Goal: Transaction & Acquisition: Purchase product/service

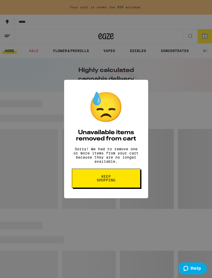
click at [119, 188] on button "Keep Shopping" at bounding box center [106, 177] width 69 height 19
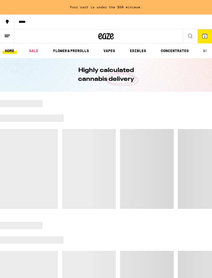
click at [205, 38] on span "2" at bounding box center [205, 36] width 2 height 3
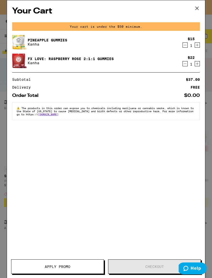
click at [182, 66] on div "$22 1" at bounding box center [190, 60] width 19 height 11
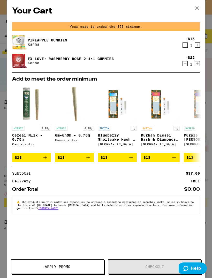
click at [183, 48] on icon "Decrement" at bounding box center [185, 45] width 5 height 6
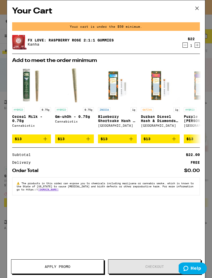
click at [185, 47] on icon "Decrement" at bounding box center [185, 45] width 5 height 6
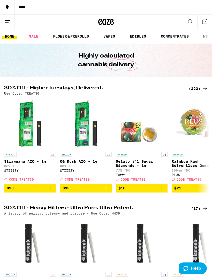
click at [142, 36] on link "EDIBLES" at bounding box center [137, 36] width 21 height 6
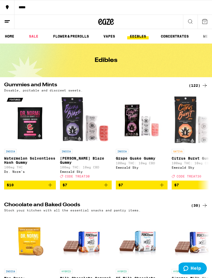
click at [196, 81] on div "***** ***** HOME SALE FLOWER & PREROLLS VAPES EDIBLES CONCENTRATES WELLNESS, TI…" at bounding box center [106, 266] width 212 height 532
click at [198, 83] on div "(122)" at bounding box center [198, 85] width 19 height 6
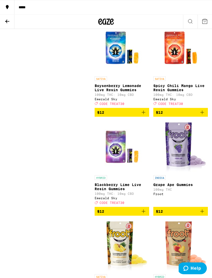
scroll to position [993, 0]
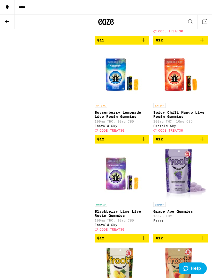
click at [6, 22] on icon at bounding box center [7, 22] width 4 height 4
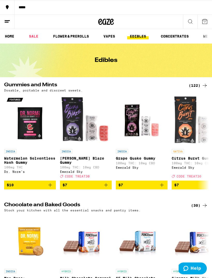
click at [36, 35] on link "SALE" at bounding box center [33, 36] width 14 height 6
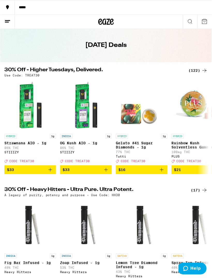
scroll to position [16, 0]
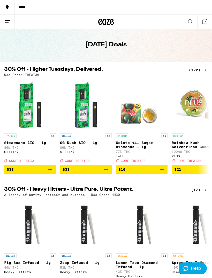
click at [200, 71] on div "(122)" at bounding box center [198, 70] width 19 height 6
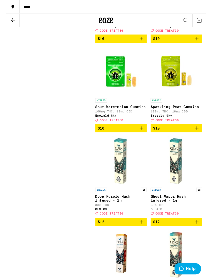
scroll to position [819, 0]
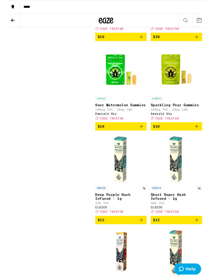
click at [193, 137] on span "$10" at bounding box center [180, 134] width 49 height 6
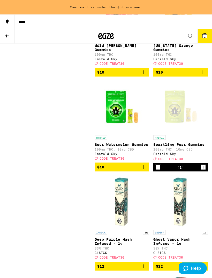
scroll to position [796, 0]
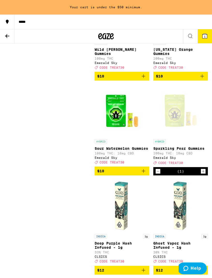
click at [141, 79] on icon "Add to bag" at bounding box center [144, 76] width 6 height 6
click at [195, 79] on span "$10" at bounding box center [180, 76] width 49 height 6
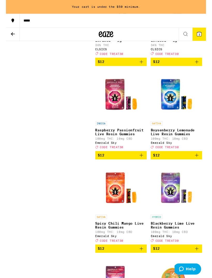
scroll to position [1106, 0]
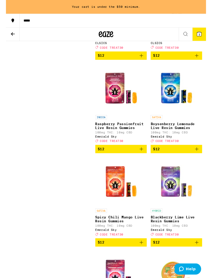
click at [127, 119] on img "Open page for Raspberry Passionfruit Live Resin Gummies from Emerald Sky" at bounding box center [122, 93] width 52 height 52
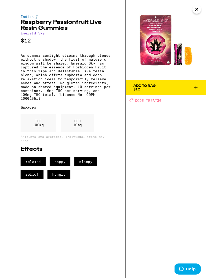
click at [209, 7] on img at bounding box center [169, 42] width 85 height 85
click at [204, 11] on icon "Close" at bounding box center [202, 10] width 6 height 8
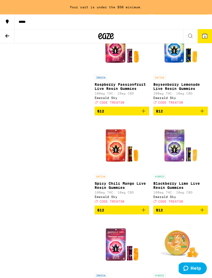
scroll to position [1148, 0]
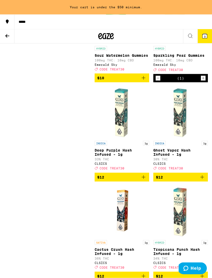
click at [160, 81] on icon "Decrement" at bounding box center [158, 78] width 5 height 6
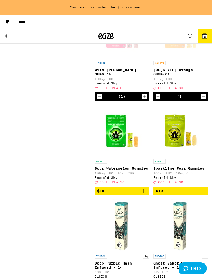
scroll to position [760, 0]
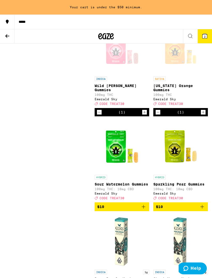
click at [161, 116] on div "(1)" at bounding box center [180, 112] width 55 height 8
click at [159, 115] on icon "Decrement" at bounding box center [158, 112] width 5 height 6
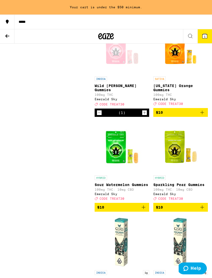
click at [101, 116] on icon "Decrement" at bounding box center [99, 112] width 5 height 6
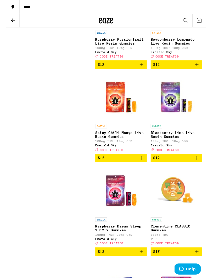
scroll to position [1181, 0]
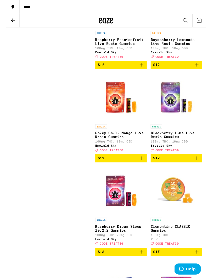
click at [201, 72] on icon "Add to bag" at bounding box center [202, 68] width 6 height 6
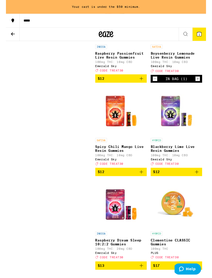
click at [200, 178] on link "HYBRID Blackberry Lime Live Resin Gummies 100mg THC: 10mg CBD Emerald Sky Deal …" at bounding box center [180, 135] width 55 height 86
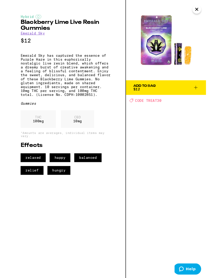
click at [205, 15] on img at bounding box center [169, 42] width 85 height 85
click at [205, 11] on button "Close" at bounding box center [202, 9] width 9 height 9
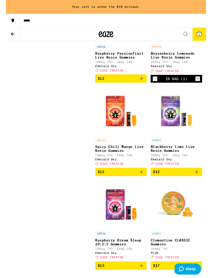
click at [161, 79] on link "SATIVA Boysenberry Lemonade Live Resin Gummies 100mg THC: 10mg CBD Emerald Sky …" at bounding box center [180, 36] width 55 height 86
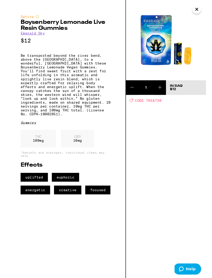
click at [203, 10] on icon "Close" at bounding box center [202, 10] width 6 height 8
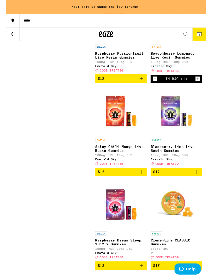
click at [159, 86] on icon "Decrement" at bounding box center [158, 83] width 5 height 6
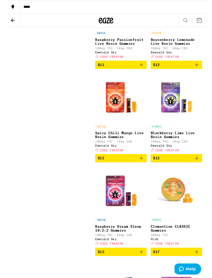
click at [144, 169] on icon "Add to bag" at bounding box center [144, 168] width 4 height 4
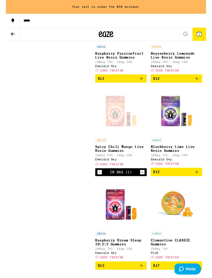
click at [203, 175] on div "HYBRID Blackberry Lime Live Resin Gummies 100mg THC: 10mg CBD Emerald Sky Deal …" at bounding box center [180, 160] width 55 height 29
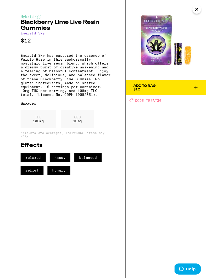
click at [205, 14] on img at bounding box center [169, 42] width 85 height 85
click at [205, 11] on icon "Close" at bounding box center [202, 10] width 6 height 8
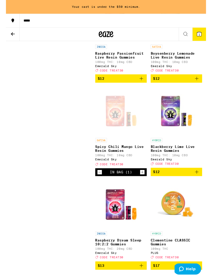
click at [206, 186] on button "$12" at bounding box center [180, 182] width 55 height 9
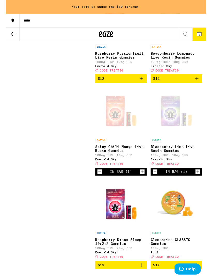
click at [143, 86] on icon "Add to bag" at bounding box center [144, 83] width 6 height 6
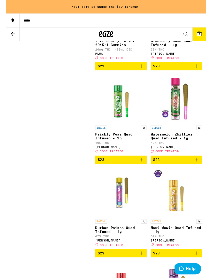
scroll to position [2377, 0]
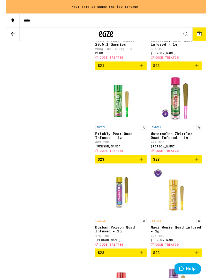
click at [144, 73] on icon "Add to bag" at bounding box center [144, 70] width 6 height 6
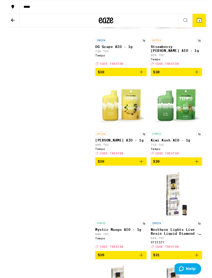
scroll to position [3733, 0]
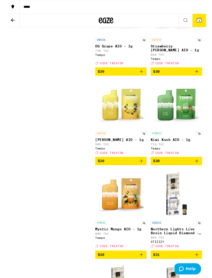
click at [204, 23] on span "4" at bounding box center [205, 21] width 2 height 3
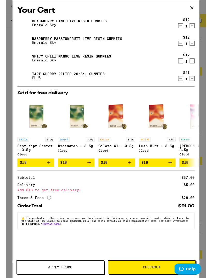
click at [198, 9] on icon at bounding box center [197, 8] width 8 height 8
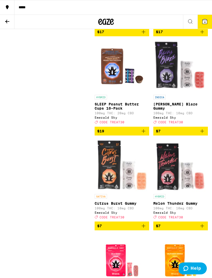
scroll to position [521, 0]
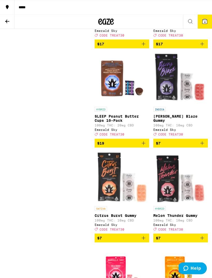
click at [8, 21] on icon at bounding box center [7, 22] width 4 height 4
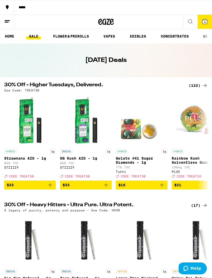
click at [146, 36] on link "EDIBLES" at bounding box center [137, 36] width 21 height 6
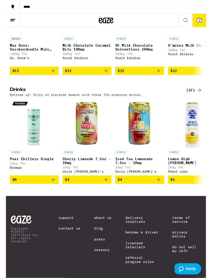
scroll to position [236, 0]
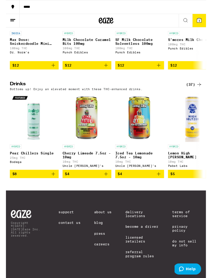
click at [201, 93] on div "(37)" at bounding box center [199, 89] width 17 height 6
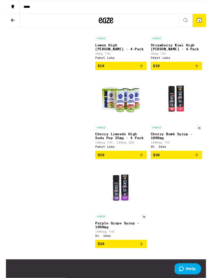
scroll to position [1607, 0]
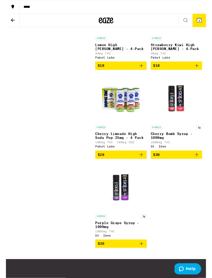
click at [129, 130] on img "Open page for Cherry Limeade High Soda Pop 25mg - 4 Pack from Pabst Labs" at bounding box center [122, 104] width 52 height 52
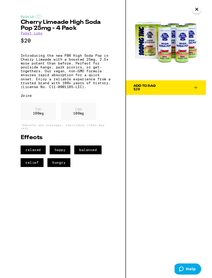
click at [202, 9] on icon "Close" at bounding box center [202, 10] width 3 height 3
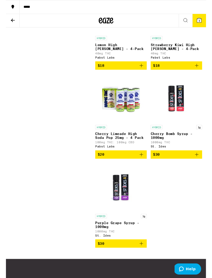
click at [191, 35] on img "Open page for Strawberry Kiwi High Seltzer - 4-Pack from Pabst Labs" at bounding box center [181, 10] width 52 height 52
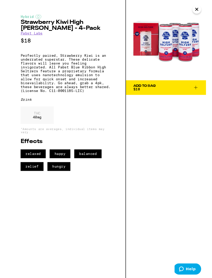
click at [202, 94] on icon at bounding box center [201, 93] width 6 height 6
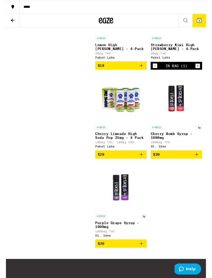
click at [207, 21] on icon at bounding box center [205, 21] width 5 height 5
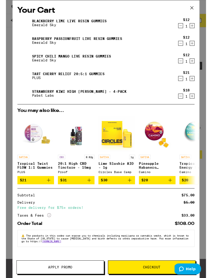
click at [198, 9] on icon at bounding box center [197, 8] width 8 height 8
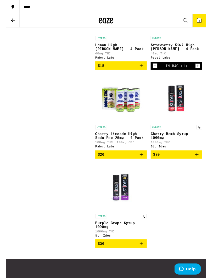
click at [10, 24] on icon at bounding box center [7, 21] width 6 height 6
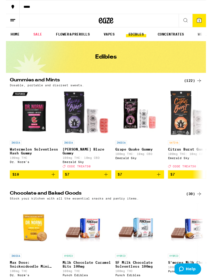
click at [35, 35] on link "SALE" at bounding box center [33, 36] width 14 height 6
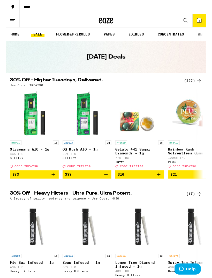
click at [207, 19] on icon at bounding box center [205, 21] width 6 height 6
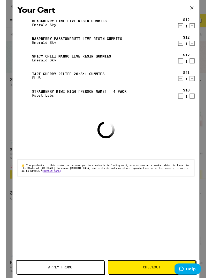
click at [79, 277] on button "Apply Promo" at bounding box center [57, 283] width 93 height 14
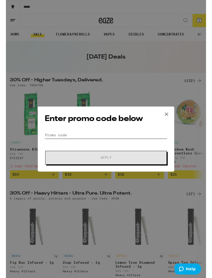
click at [122, 142] on input "Promo Code" at bounding box center [106, 143] width 130 height 8
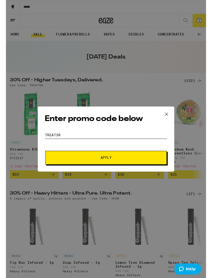
type input "Treat30"
click at [146, 165] on button "Apply" at bounding box center [106, 167] width 129 height 14
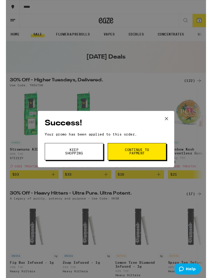
click at [137, 167] on button "Continue to payment" at bounding box center [139, 160] width 62 height 18
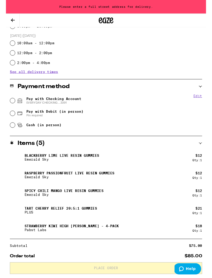
scroll to position [172, 0]
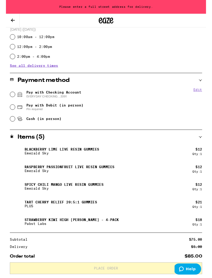
click at [12, 98] on icon at bounding box center [15, 100] width 6 height 6
click at [10, 98] on input "Pay with Checking Account EVERYDAY CHECKING ...3391" at bounding box center [6, 99] width 5 height 5
radio input "true"
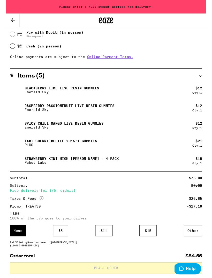
scroll to position [276, 0]
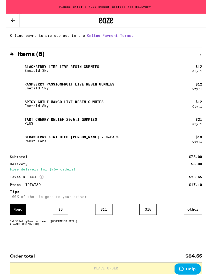
click at [61, 224] on div "$ 8" at bounding box center [58, 222] width 16 height 12
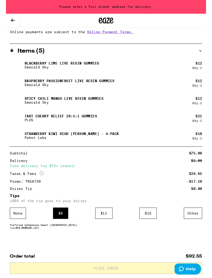
click at [18, 229] on div "None" at bounding box center [12, 226] width 17 height 12
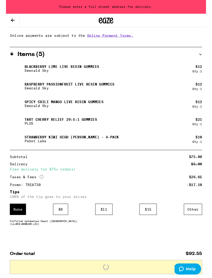
click at [53, 216] on div "$ 8" at bounding box center [58, 222] width 16 height 12
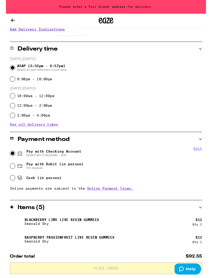
scroll to position [106, 0]
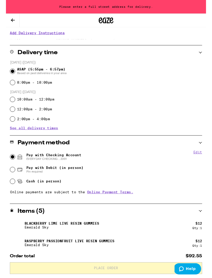
click at [20, 78] on span "Based on past deliveries in your area" at bounding box center [38, 78] width 53 height 4
click at [10, 78] on input "ASAP (5:55pm - 6:57pm) Based on past deliveries in your area" at bounding box center [6, 75] width 5 height 5
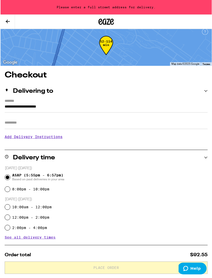
scroll to position [5, 0]
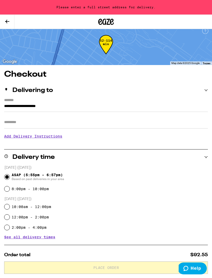
click at [167, 108] on input "**********" at bounding box center [106, 107] width 204 height 9
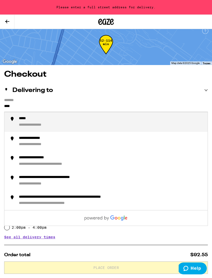
type input "***"
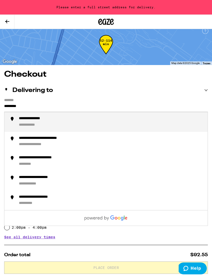
click at [128, 114] on li "**********" at bounding box center [105, 122] width 203 height 20
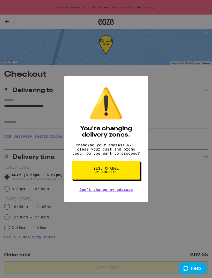
click at [122, 174] on button "Yes, change my address" at bounding box center [106, 169] width 69 height 19
type input "**********"
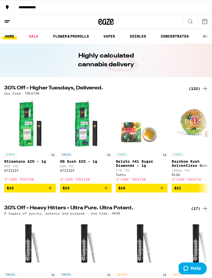
click at [206, 21] on icon at bounding box center [205, 21] width 5 height 5
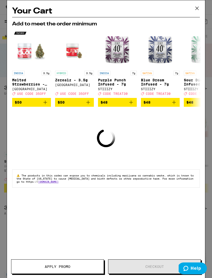
click at [200, 8] on icon at bounding box center [197, 8] width 8 height 8
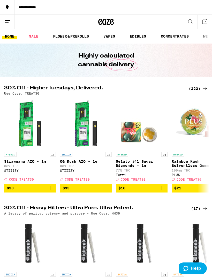
click at [199, 89] on div "(122)" at bounding box center [198, 88] width 19 height 6
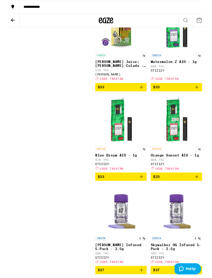
scroll to position [4306, 0]
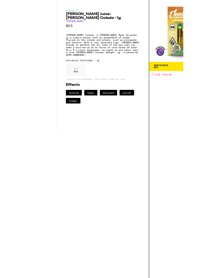
scroll to position [4332, 0]
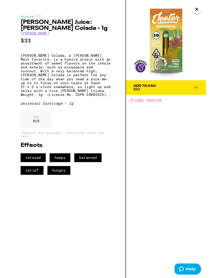
click at [196, 91] on span "Add To Bag $33" at bounding box center [169, 92] width 69 height 7
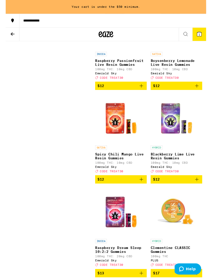
scroll to position [1173, 0]
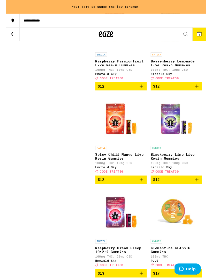
click at [144, 93] on icon "Add to bag" at bounding box center [144, 92] width 4 height 4
click at [196, 94] on span "$12" at bounding box center [180, 91] width 49 height 6
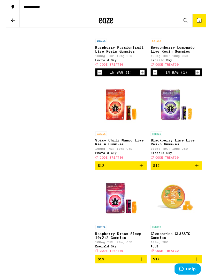
click at [199, 178] on span "$12" at bounding box center [180, 175] width 49 height 6
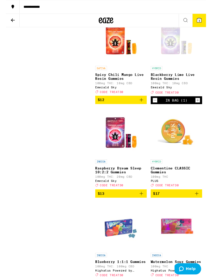
scroll to position [1243, 0]
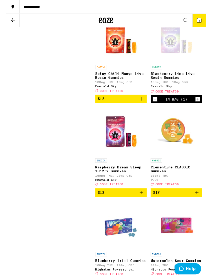
click at [210, 18] on button "4" at bounding box center [205, 22] width 14 height 14
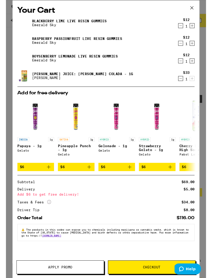
click at [197, 10] on icon at bounding box center [197, 8] width 8 height 8
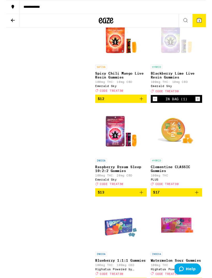
click at [7, 23] on icon at bounding box center [7, 21] width 6 height 6
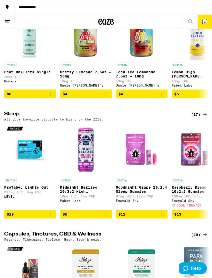
scroll to position [2030, 0]
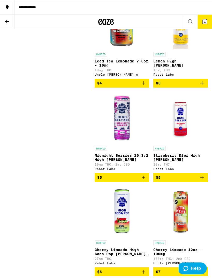
scroll to position [180, 0]
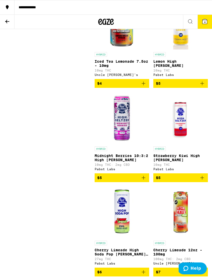
click at [127, 124] on img "Open page for Midnight Berries 10:3:2 High Seltzer from Pabst Labs" at bounding box center [122, 118] width 52 height 52
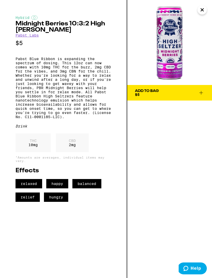
click at [202, 93] on icon at bounding box center [202, 93] width 4 height 4
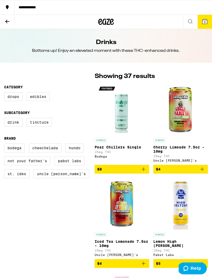
click at [204, 23] on span "5" at bounding box center [205, 21] width 2 height 3
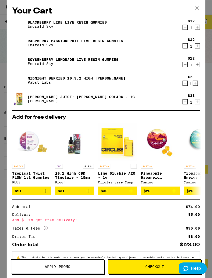
click at [198, 8] on icon at bounding box center [197, 8] width 8 height 8
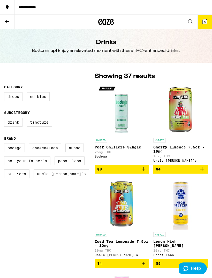
click at [7, 20] on icon at bounding box center [7, 22] width 4 height 4
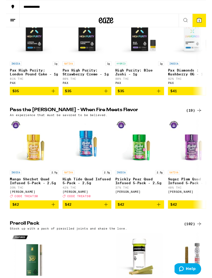
scroll to position [1322, 0]
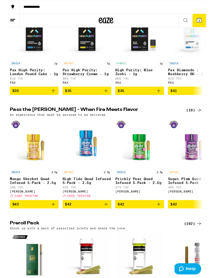
click at [206, 23] on icon at bounding box center [205, 21] width 5 height 5
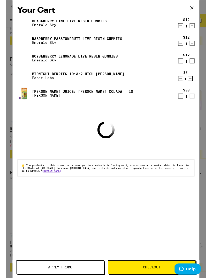
click at [186, 102] on icon "Decrement" at bounding box center [185, 102] width 5 height 6
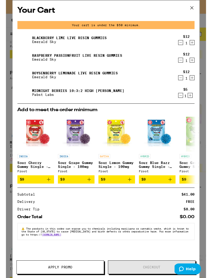
click at [201, 6] on icon at bounding box center [197, 8] width 8 height 8
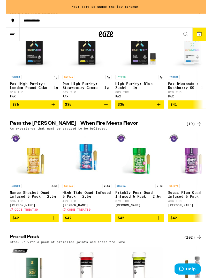
click at [200, 19] on div "(11)" at bounding box center [199, 16] width 17 height 6
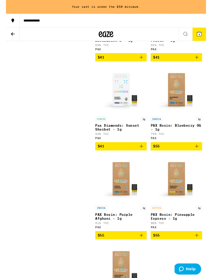
scroll to position [315, 0]
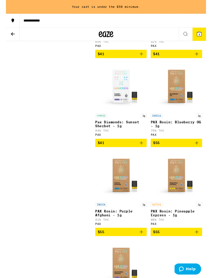
click at [184, 194] on img "Open page for PAX Rosin: Pineapple Express - 1g from PAX" at bounding box center [181, 186] width 52 height 52
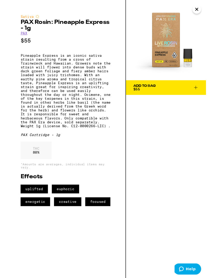
click at [203, 14] on button "Close" at bounding box center [202, 9] width 9 height 9
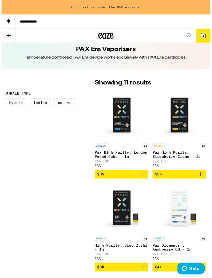
scroll to position [11, 0]
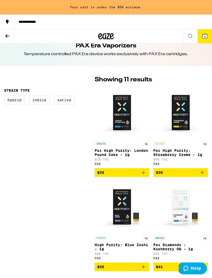
click at [204, 175] on icon "Add to bag" at bounding box center [202, 172] width 6 height 6
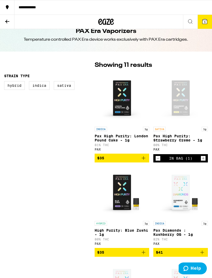
click at [210, 21] on button "5" at bounding box center [205, 22] width 14 height 14
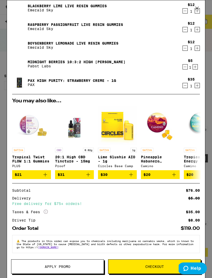
scroll to position [22, 0]
click at [68, 266] on span "Apply Promo" at bounding box center [58, 266] width 26 height 4
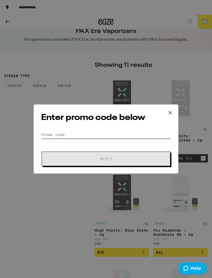
click at [120, 133] on input "Promo Code" at bounding box center [106, 135] width 130 height 8
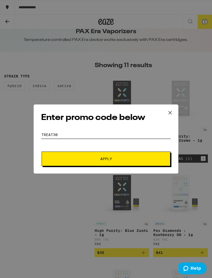
type input "Treat30"
click at [151, 159] on span "Apply" at bounding box center [106, 159] width 93 height 4
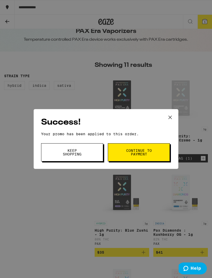
click at [153, 156] on button "Continue to payment" at bounding box center [139, 152] width 62 height 18
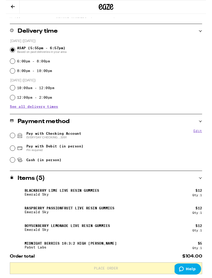
scroll to position [115, 0]
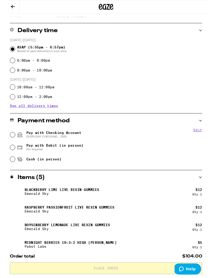
click at [69, 142] on span "Pay with Checking Account EVERYDAY CHECKING ...3391" at bounding box center [50, 142] width 58 height 8
click at [10, 142] on input "Pay with Checking Account EVERYDAY CHECKING ...3391" at bounding box center [6, 142] width 5 height 5
radio input "true"
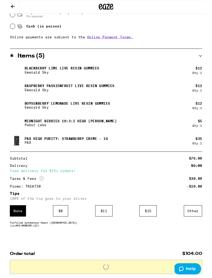
scroll to position [261, 0]
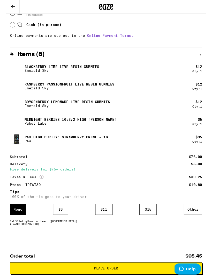
click at [64, 219] on div "$ 8" at bounding box center [58, 222] width 16 height 12
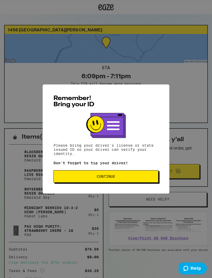
click at [119, 178] on span "Continue" at bounding box center [106, 176] width 96 height 4
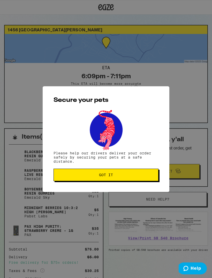
click at [128, 173] on button "Got it" at bounding box center [106, 174] width 105 height 12
